Goal: Check status

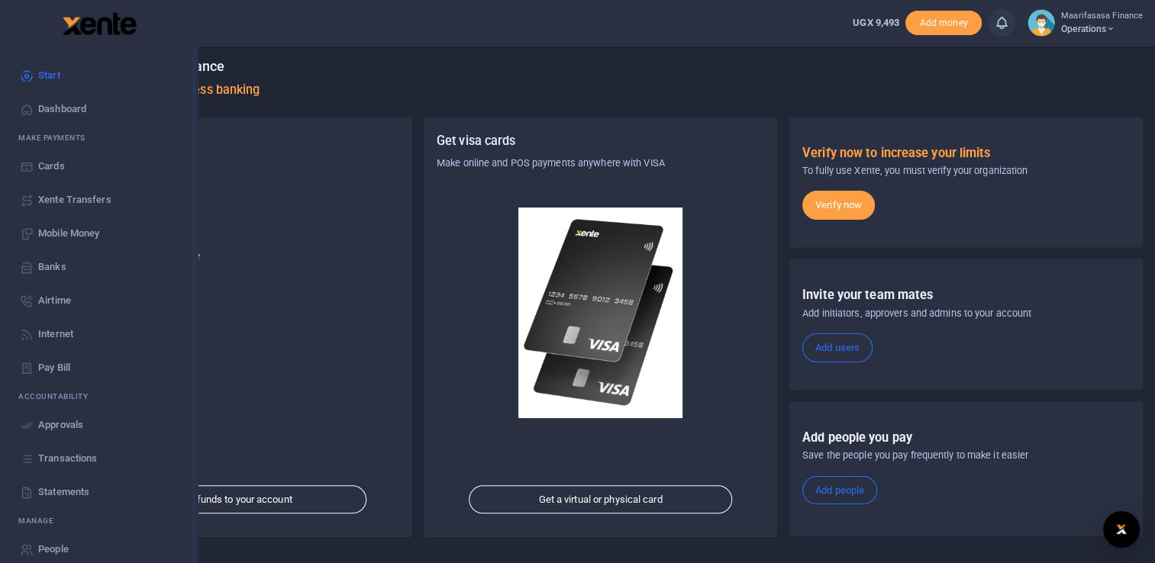
click at [66, 459] on span "Transactions" at bounding box center [67, 458] width 59 height 15
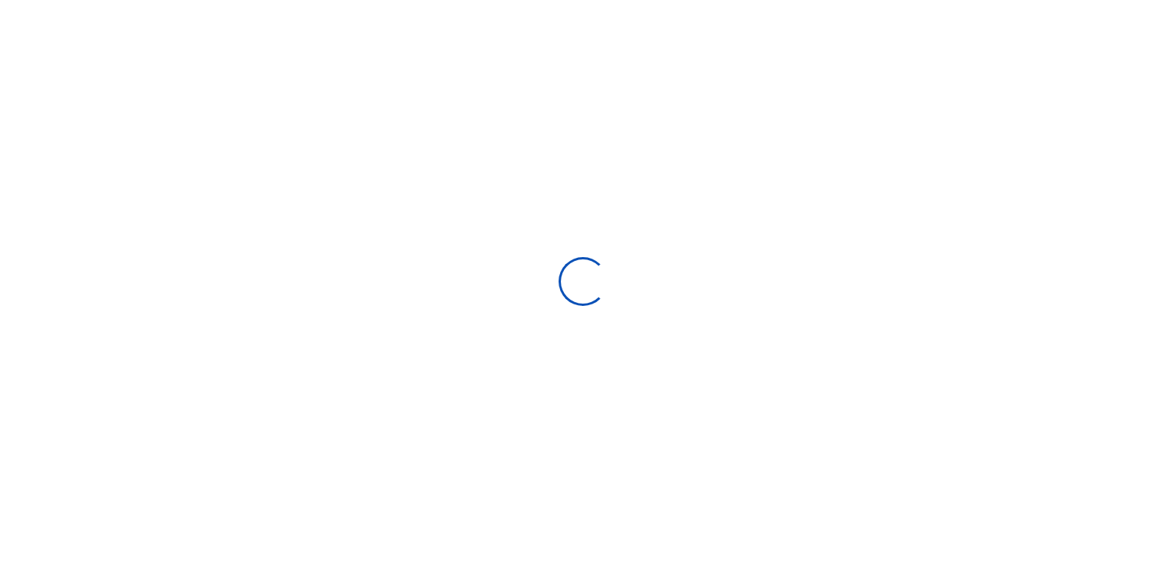
select select
type input "[DATE] - [DATE]"
